Goal: Task Accomplishment & Management: Manage account settings

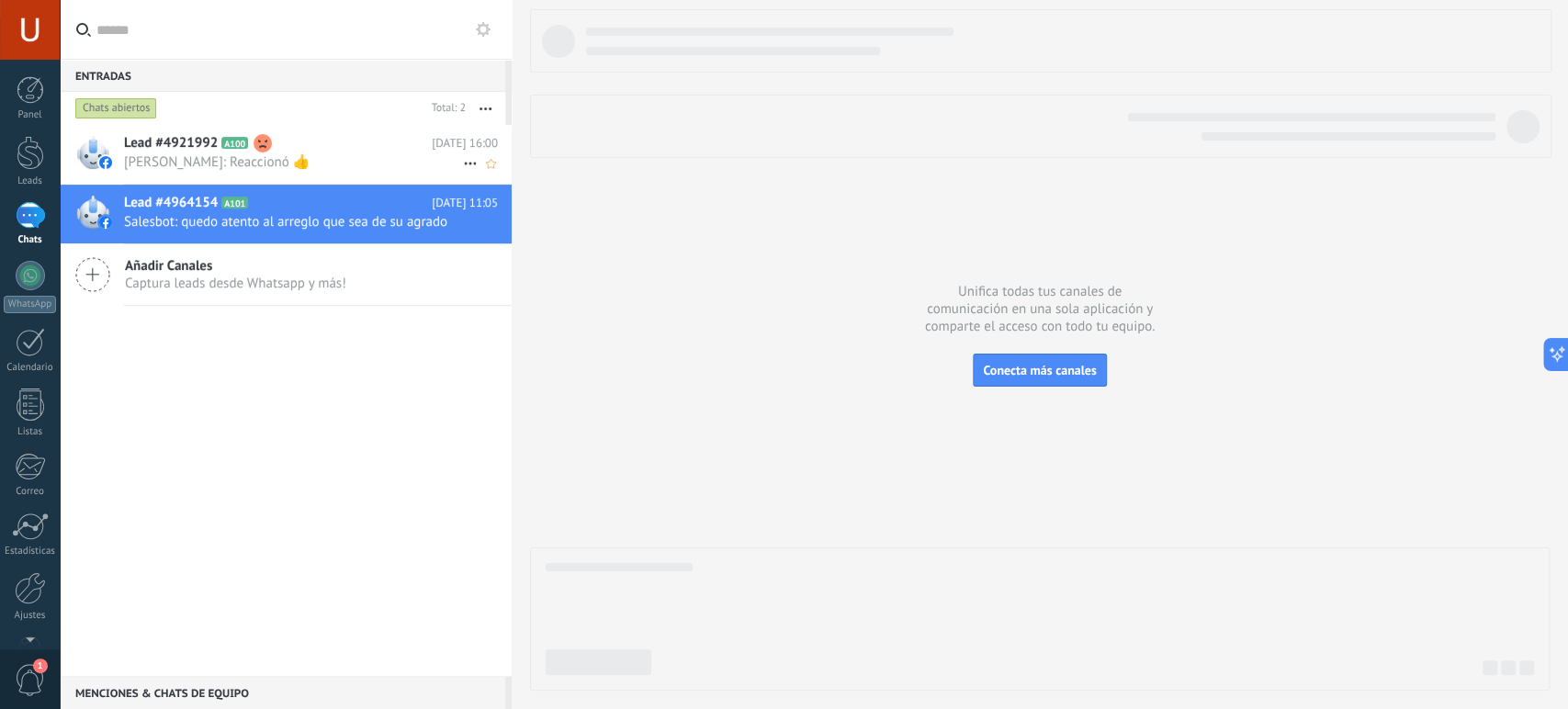
click at [266, 148] on use at bounding box center [262, 142] width 18 height 18
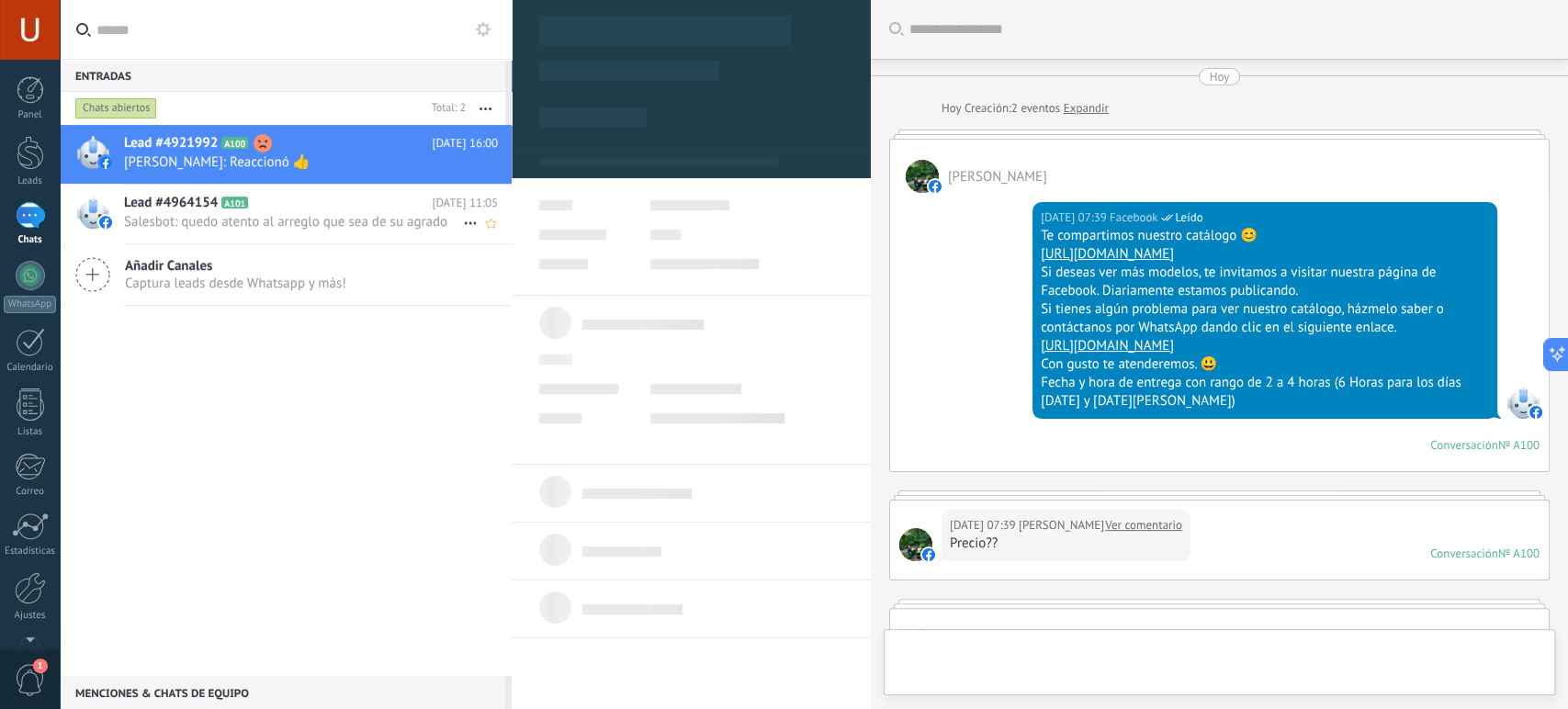
scroll to position [849, 0]
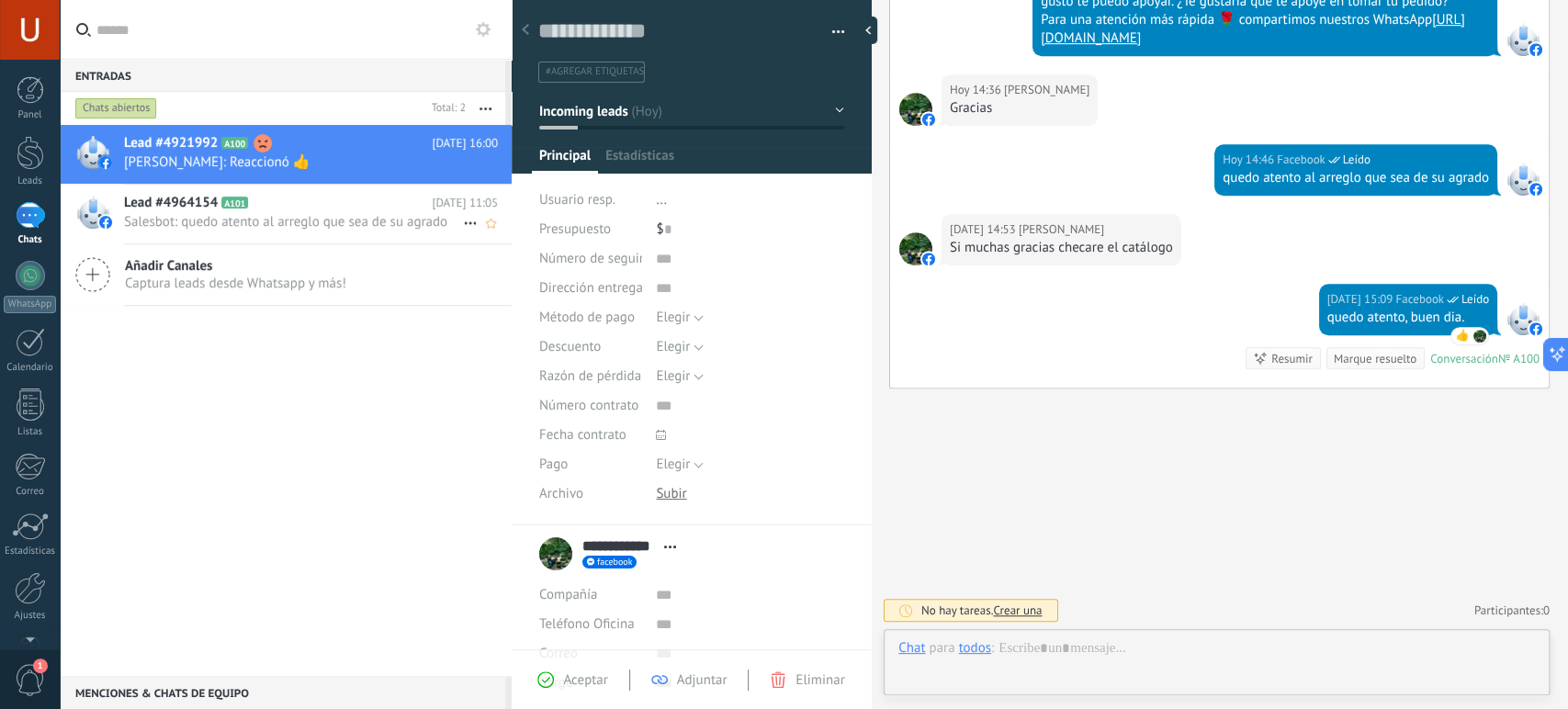
click at [284, 204] on h2 "Lead #4964154 A101" at bounding box center [278, 202] width 308 height 18
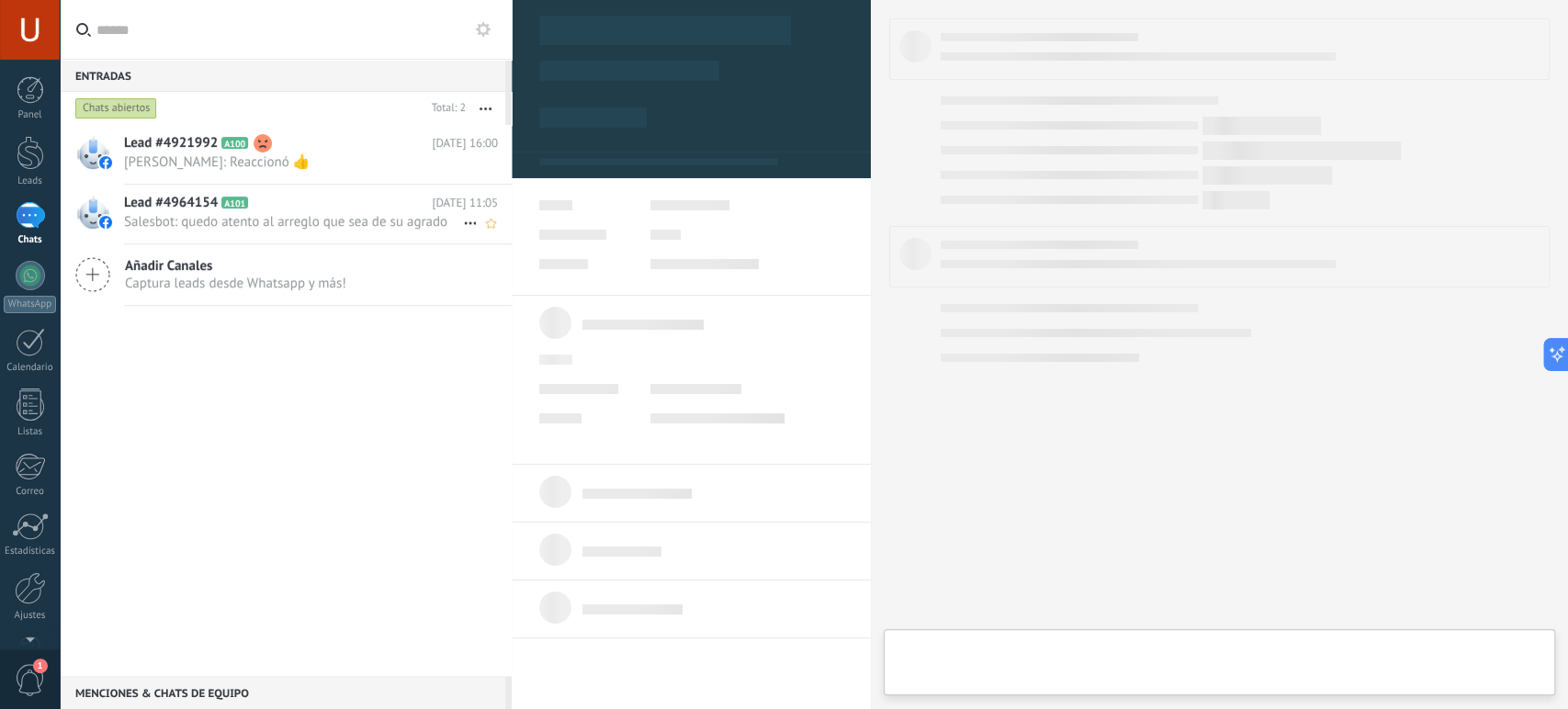
scroll to position [28, 0]
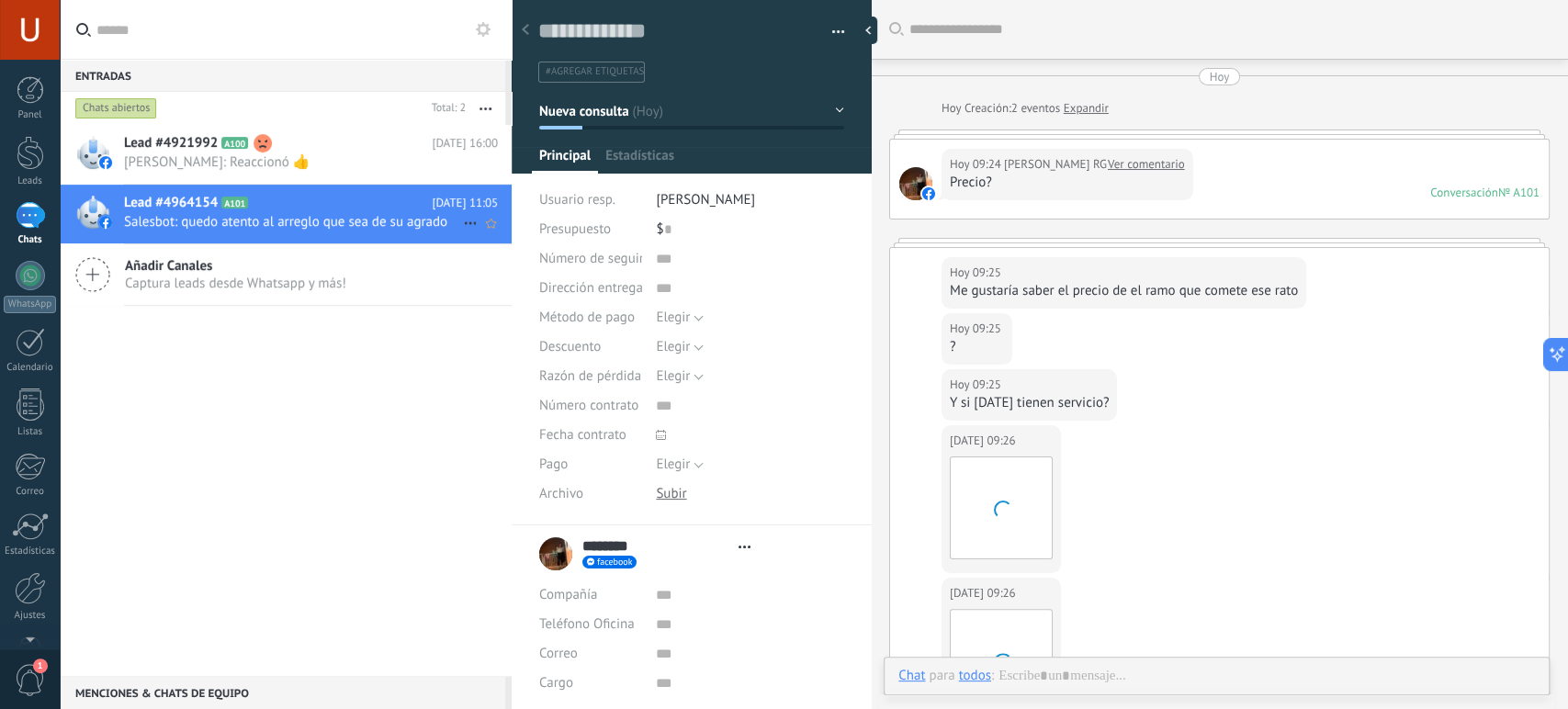
type textarea "**********"
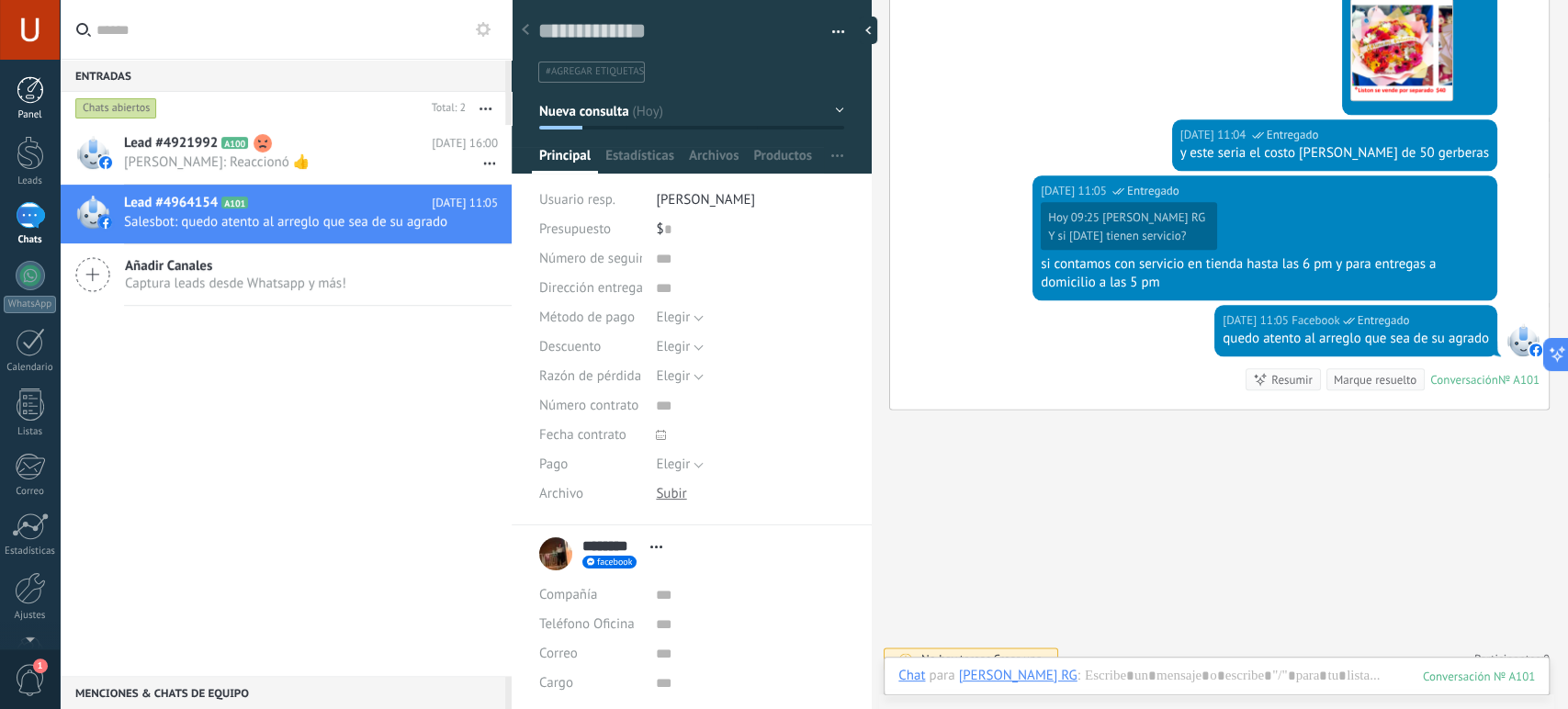
click at [32, 92] on div at bounding box center [29, 89] width 28 height 28
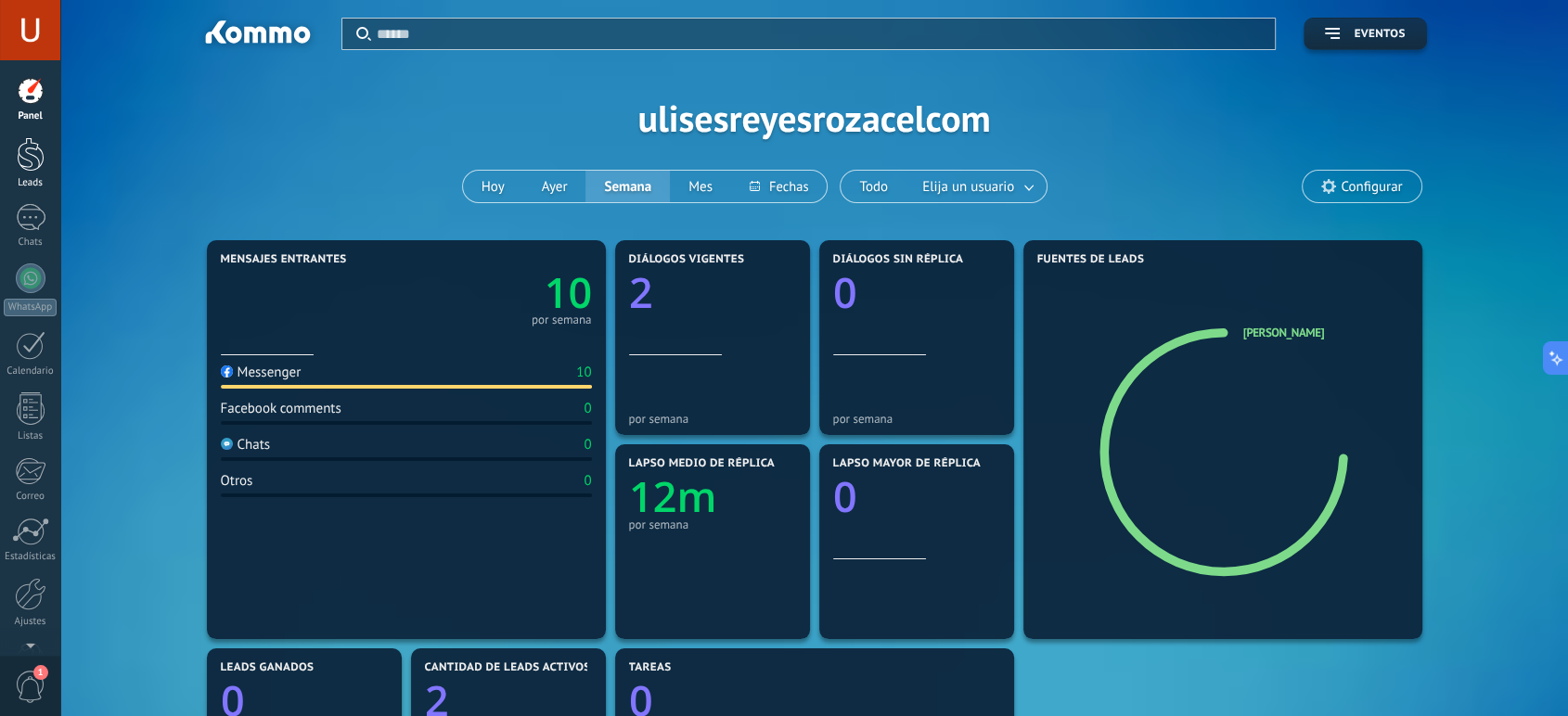
click at [30, 152] on div at bounding box center [30, 154] width 28 height 35
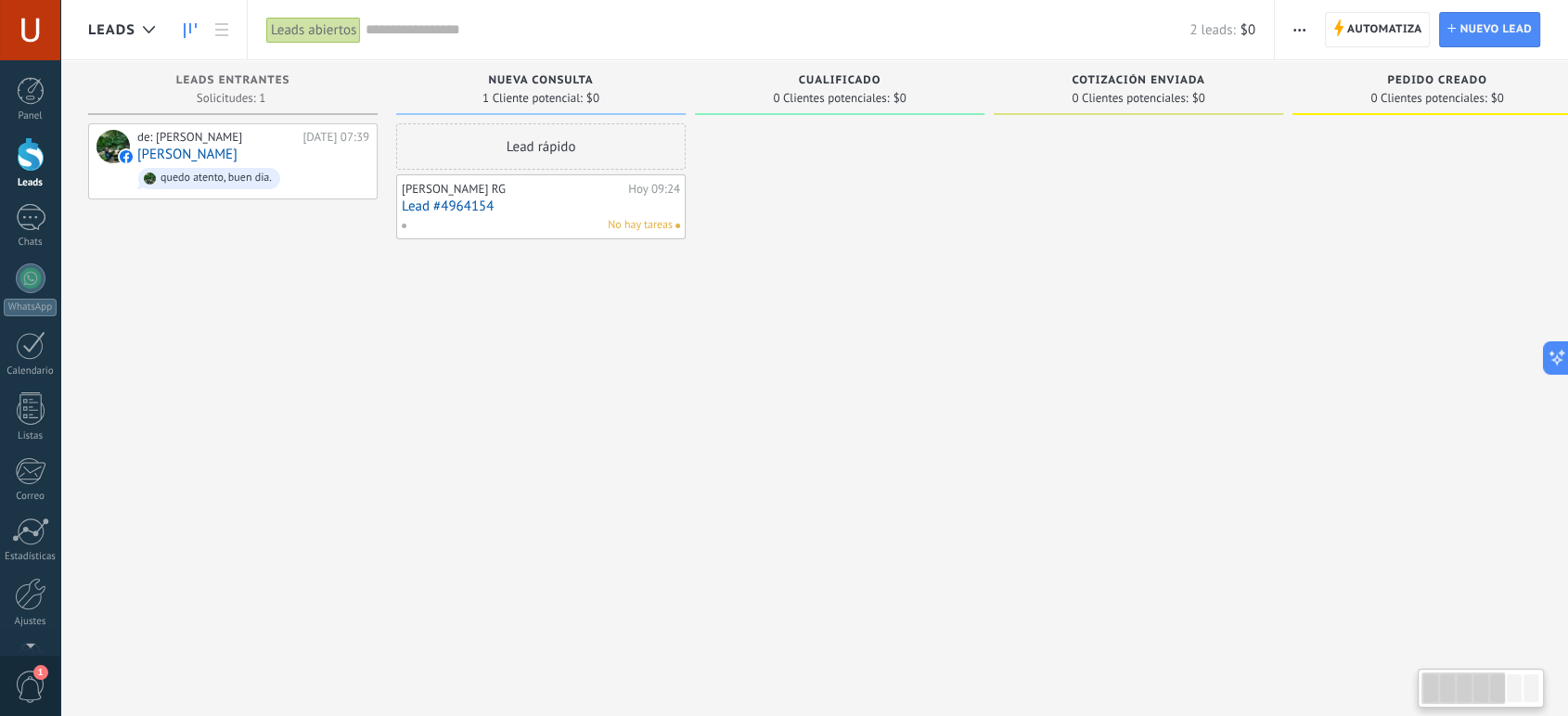
click at [69, 92] on div "Leads Entrantes Solicitudes: 1 0 0 0 1 0 0 0 1 de: [PERSON_NAME][DATE] 07:39 [P…" at bounding box center [814, 404] width 1508 height 689
